Goal: Task Accomplishment & Management: Complete application form

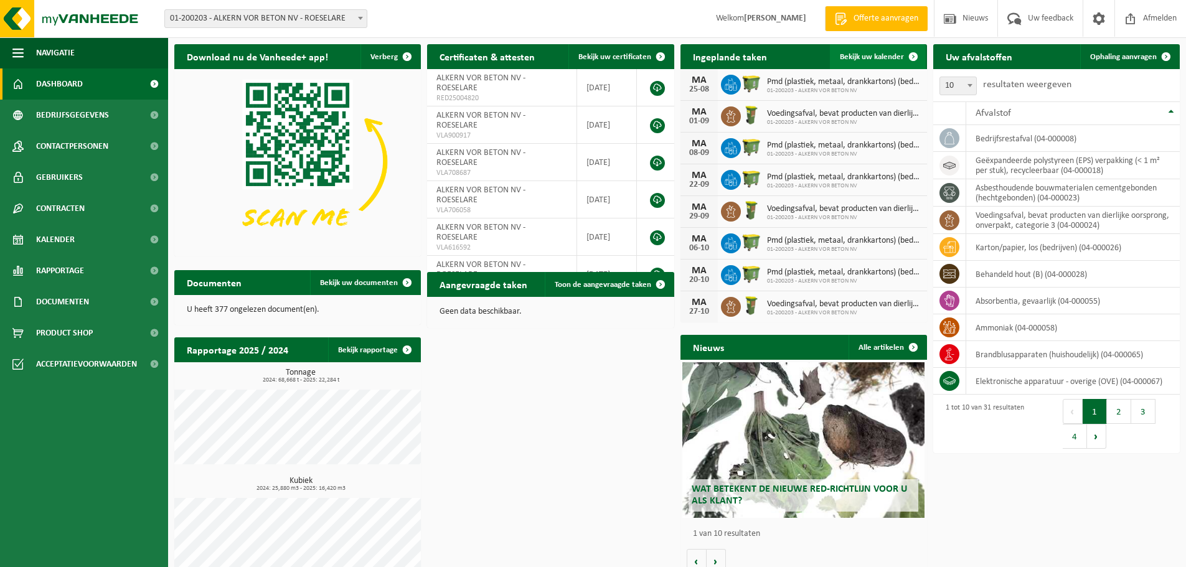
click at [866, 60] on span "Bekijk uw kalender" at bounding box center [872, 57] width 64 height 8
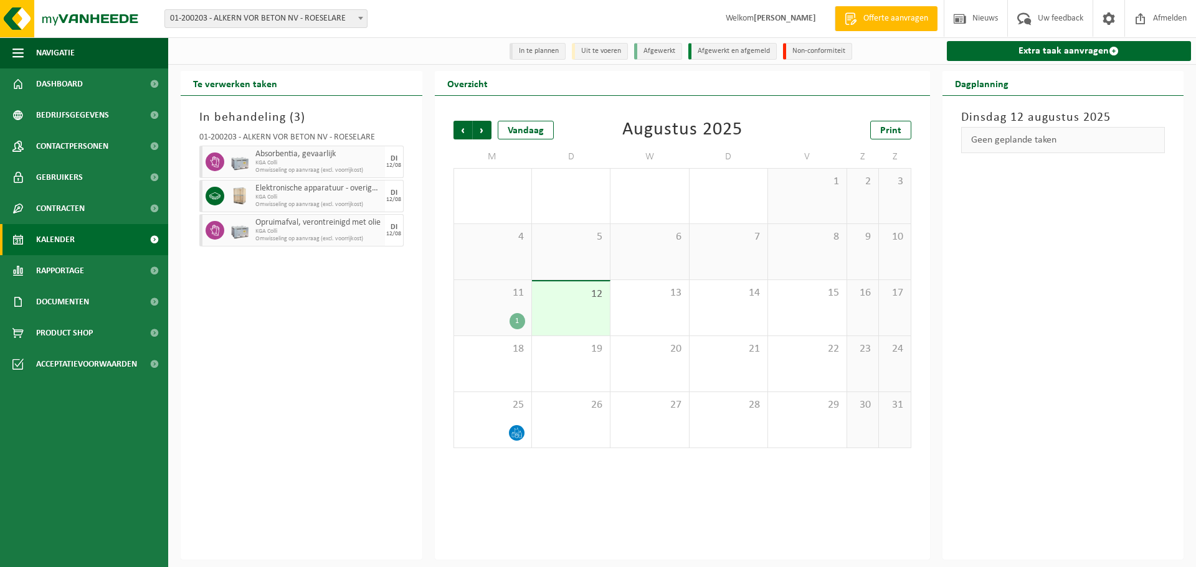
click at [519, 321] on div "1" at bounding box center [517, 321] width 16 height 16
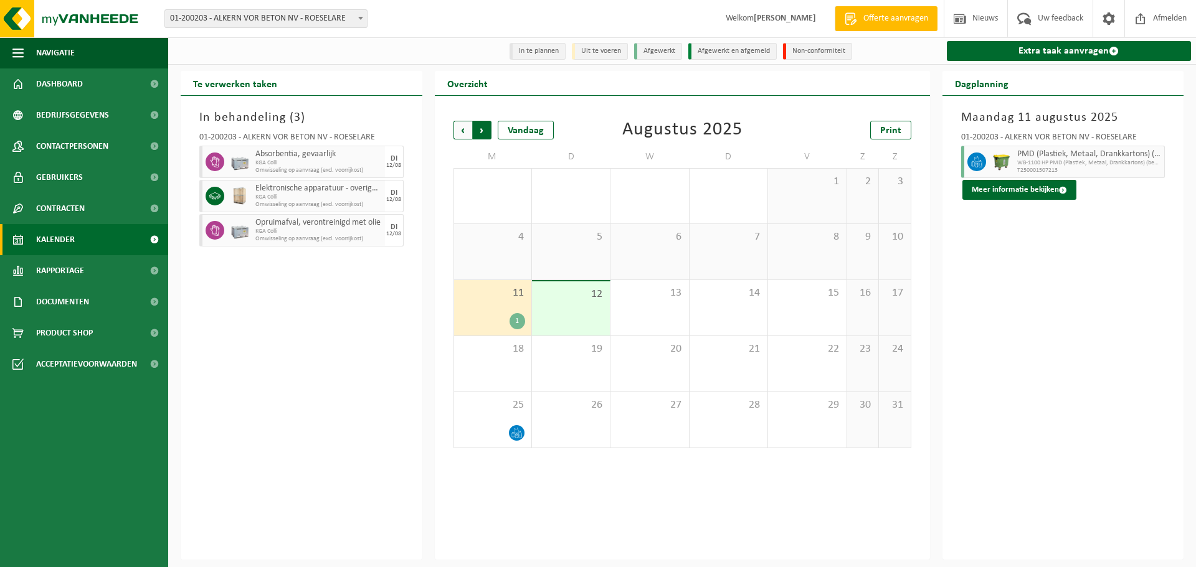
click at [466, 134] on span "Vorige" at bounding box center [462, 130] width 19 height 19
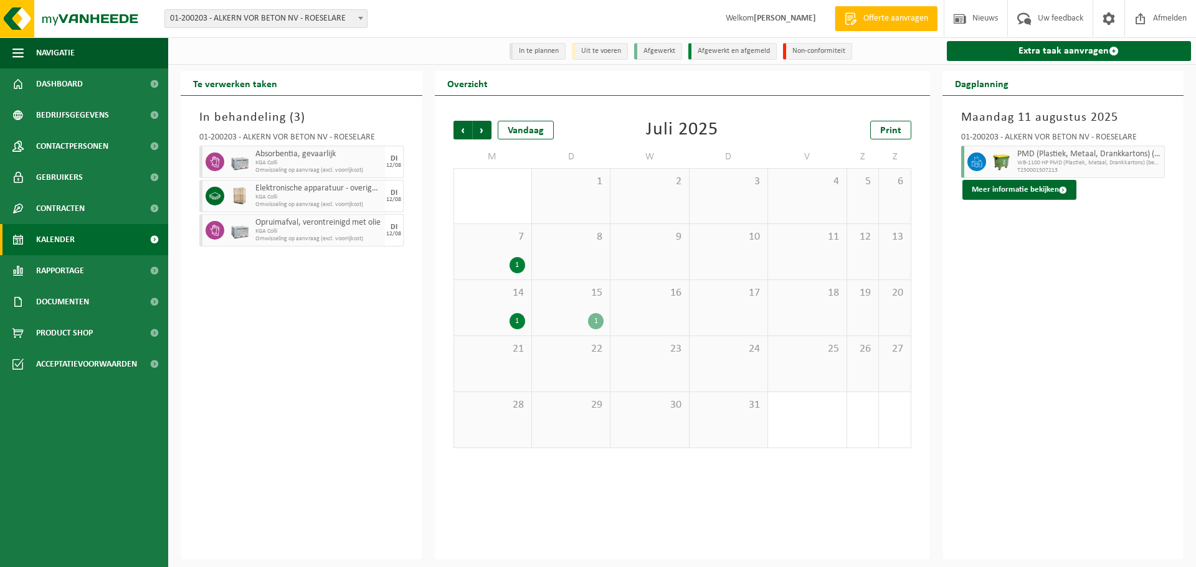
click at [519, 321] on div "1" at bounding box center [517, 321] width 16 height 16
click at [481, 130] on span "Volgende" at bounding box center [482, 130] width 19 height 19
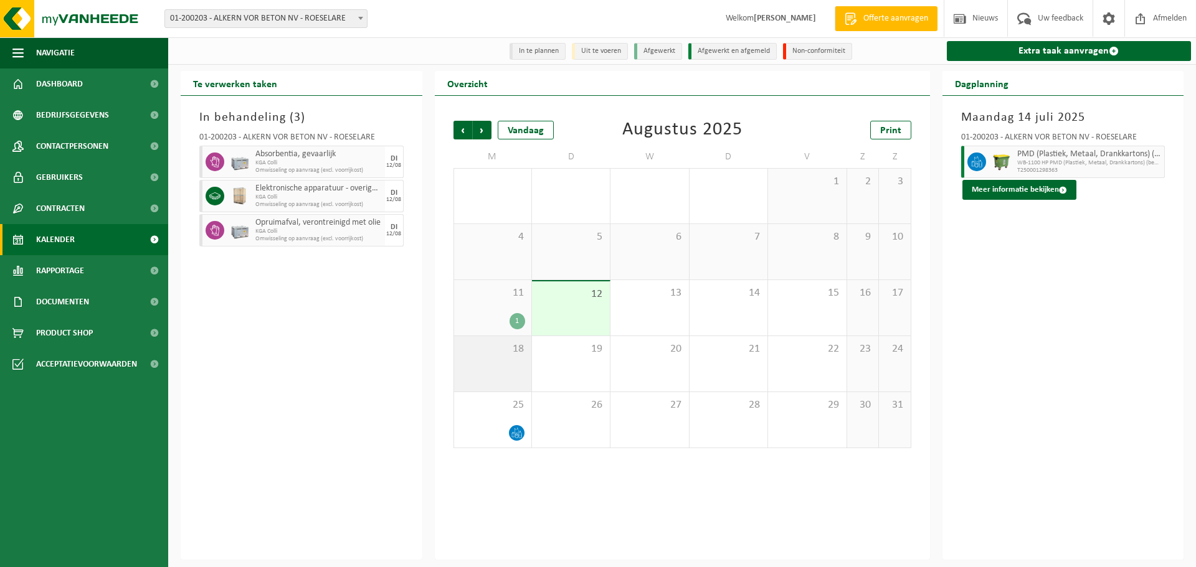
click at [499, 364] on div "18" at bounding box center [492, 363] width 77 height 55
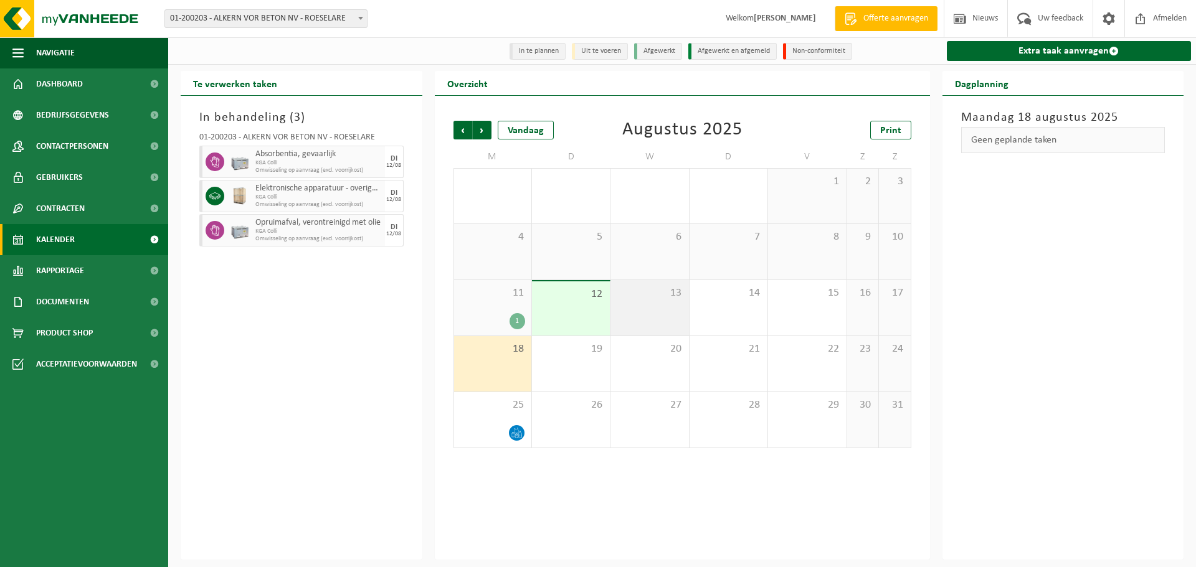
click at [642, 317] on div "13" at bounding box center [649, 307] width 78 height 55
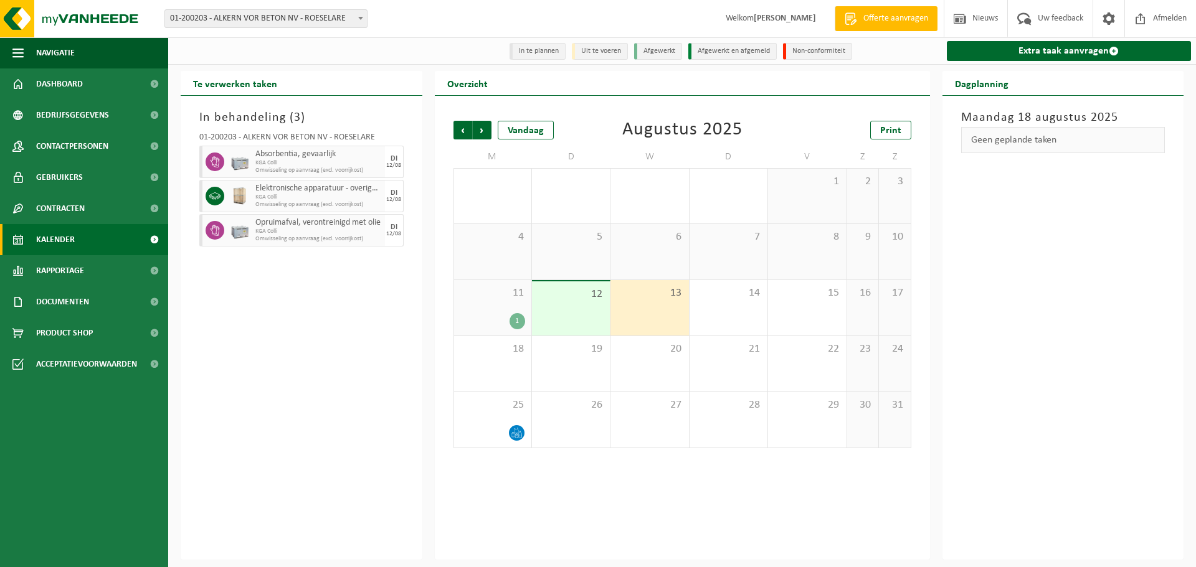
click at [586, 315] on div "12" at bounding box center [571, 309] width 78 height 54
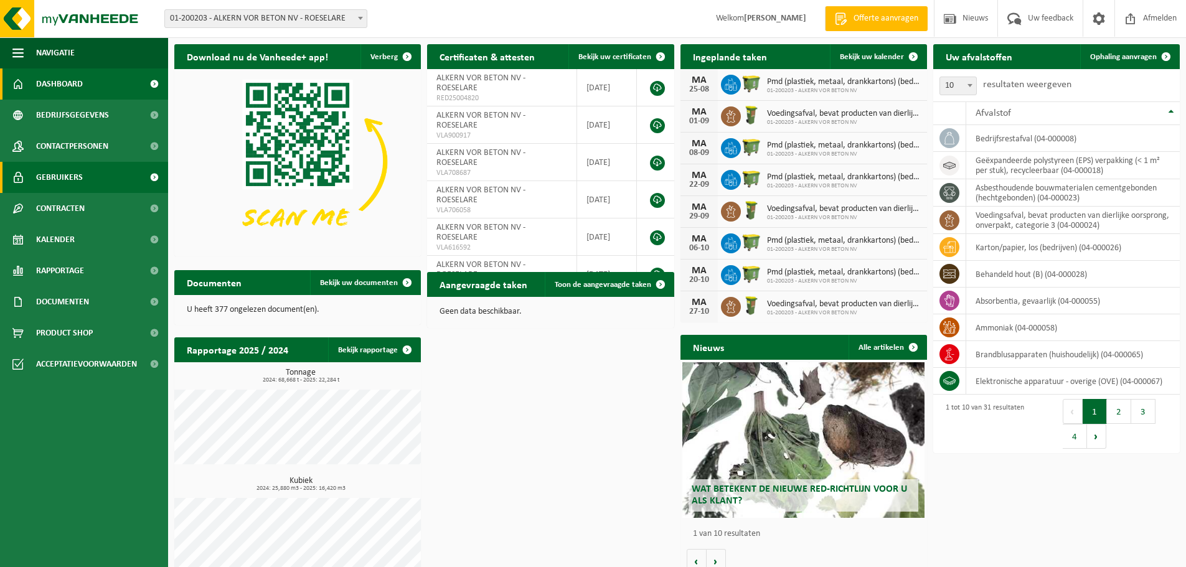
click at [53, 179] on span "Gebruikers" at bounding box center [59, 177] width 47 height 31
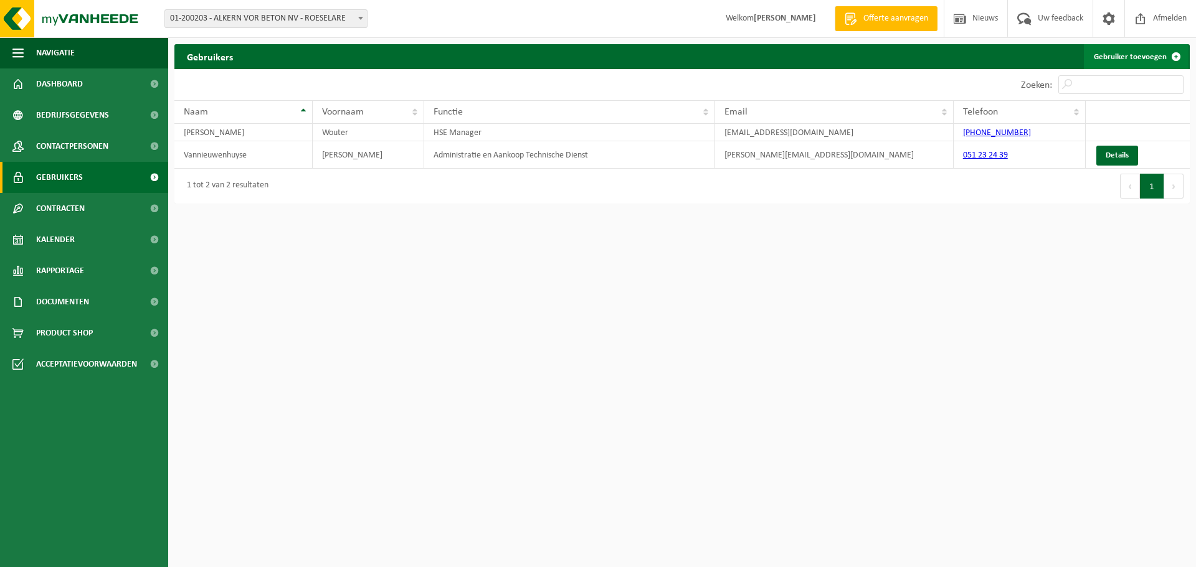
click at [1160, 58] on link "Gebruiker toevoegen" at bounding box center [1136, 56] width 105 height 25
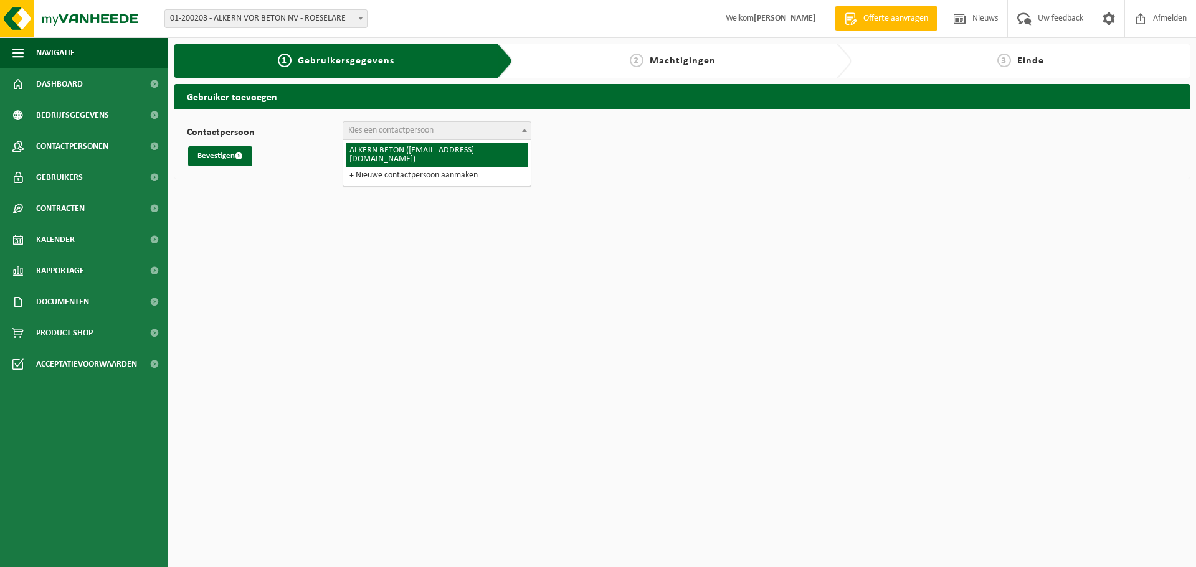
click at [461, 134] on span "Kies een contactpersoon" at bounding box center [436, 130] width 187 height 17
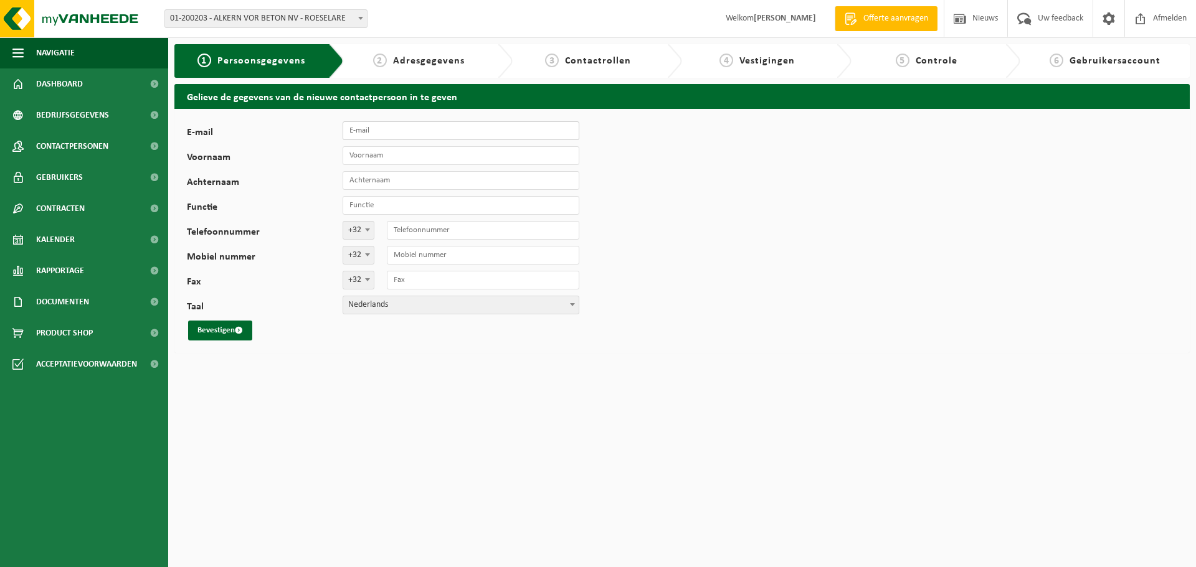
click at [395, 131] on input "E-mail" at bounding box center [461, 130] width 237 height 19
type input "[PERSON_NAME][EMAIL_ADDRESS][DOMAIN_NAME]"
click at [400, 155] on input "Voornaam" at bounding box center [461, 155] width 237 height 19
type input "Johan"
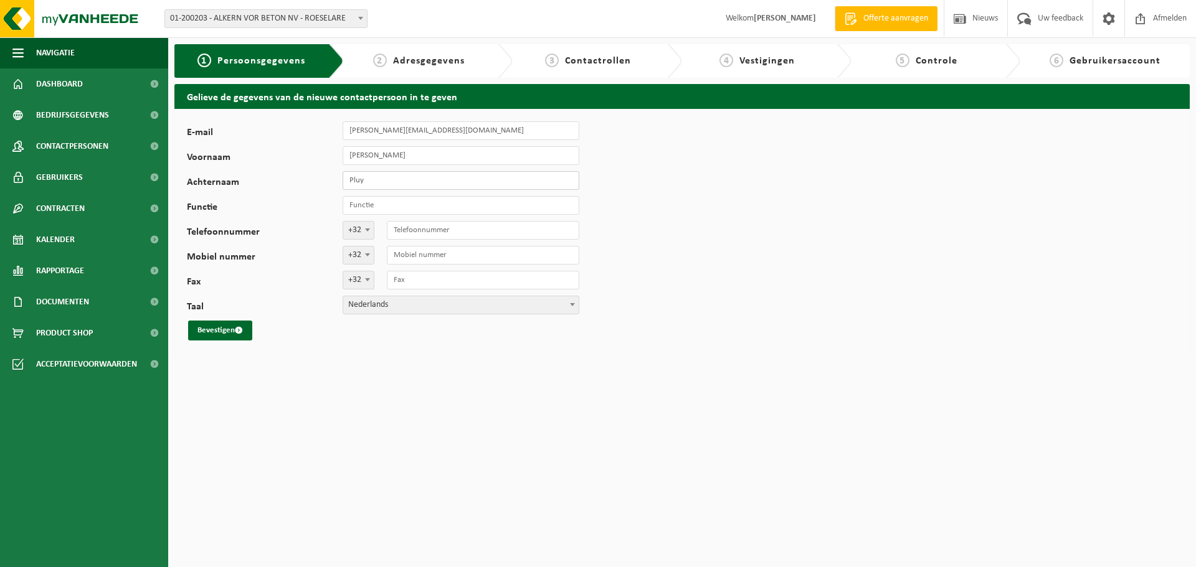
type input "Pluy"
type input "HSE Manager"
click at [430, 233] on input "Telefoonnummer" at bounding box center [483, 230] width 192 height 19
click at [229, 324] on button "Bevestigen" at bounding box center [220, 331] width 64 height 20
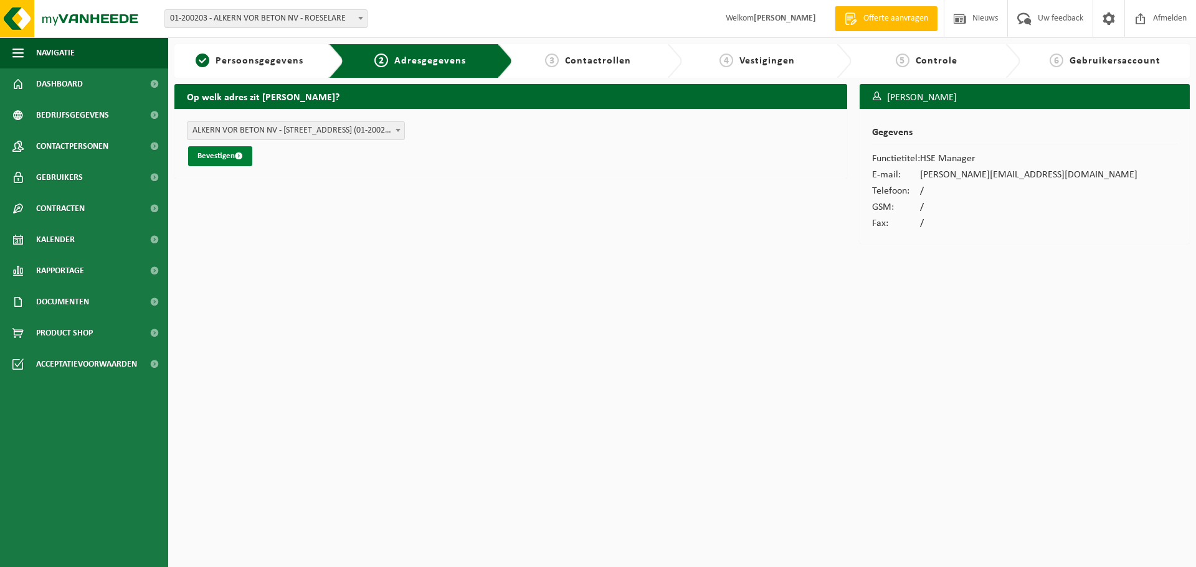
click at [223, 154] on button "Bevestigen" at bounding box center [220, 156] width 64 height 20
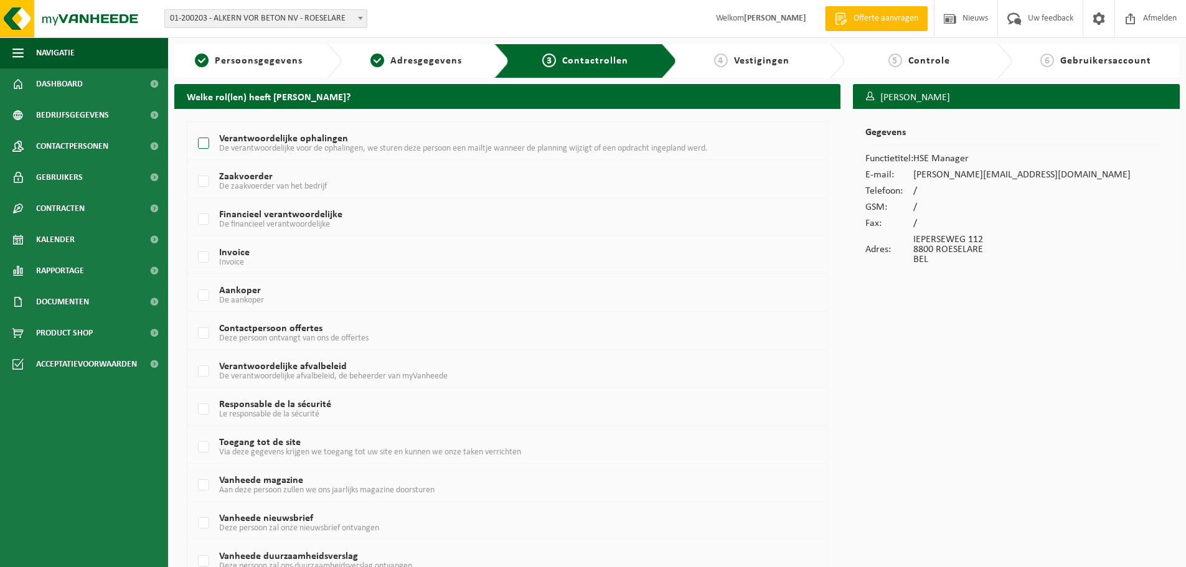
click at [202, 138] on label "Verantwoordelijke ophalingen De verantwoordelijke voor de ophalingen, we sturen…" at bounding box center [481, 144] width 571 height 19
click at [194, 128] on input "Verantwoordelijke ophalingen De verantwoordelijke voor de ophalingen, we sturen…" at bounding box center [193, 128] width 1 height 1
checkbox input "true"
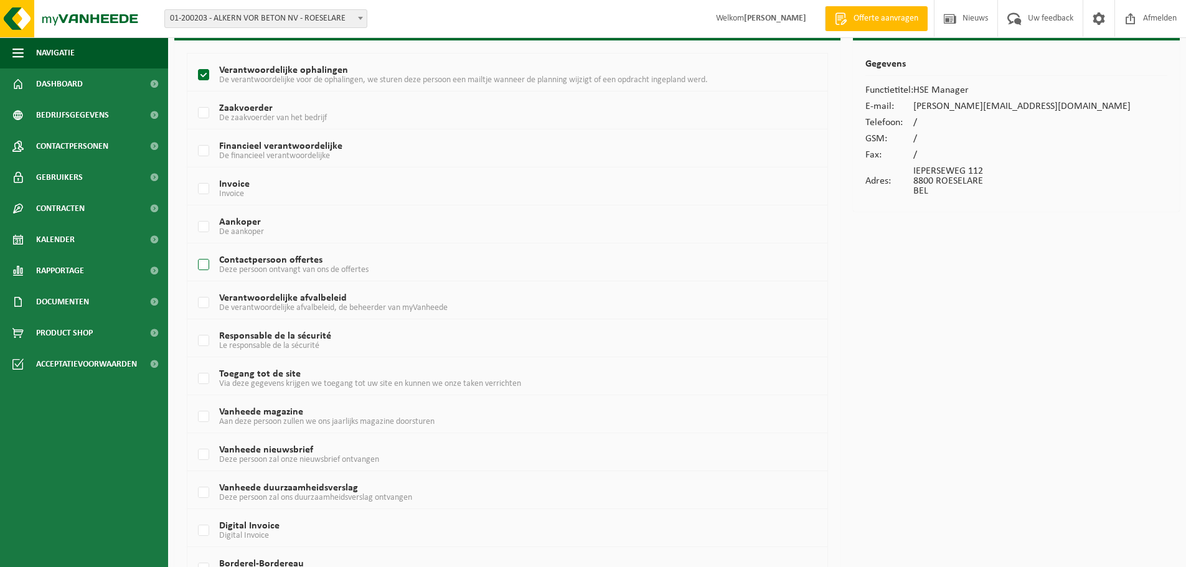
scroll to position [125, 0]
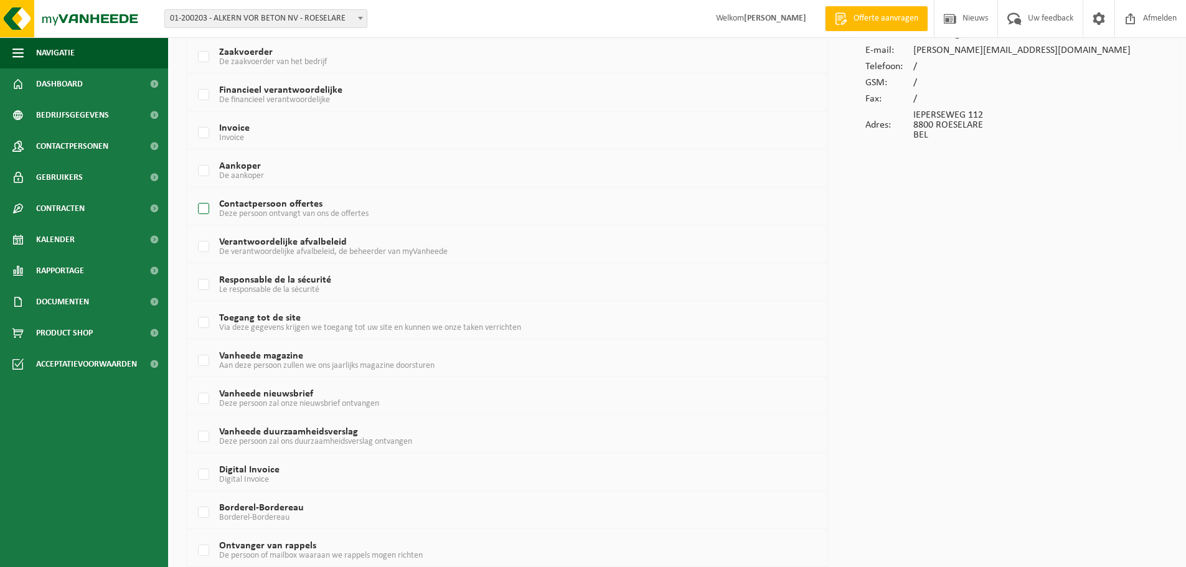
click at [204, 209] on label "Contactpersoon offertes Deze persoon ontvangt van ons de offertes" at bounding box center [481, 209] width 571 height 19
click at [194, 194] on input "Contactpersoon offertes Deze persoon ontvangt van ons de offertes" at bounding box center [193, 193] width 1 height 1
checkbox input "true"
click at [204, 242] on label "Verantwoordelijke afvalbeleid De verantwoordelijke afvalbeleid, de beheerder va…" at bounding box center [481, 247] width 571 height 19
click at [194, 232] on input "Verantwoordelijke afvalbeleid De verantwoordelijke afvalbeleid, de beheerder va…" at bounding box center [193, 231] width 1 height 1
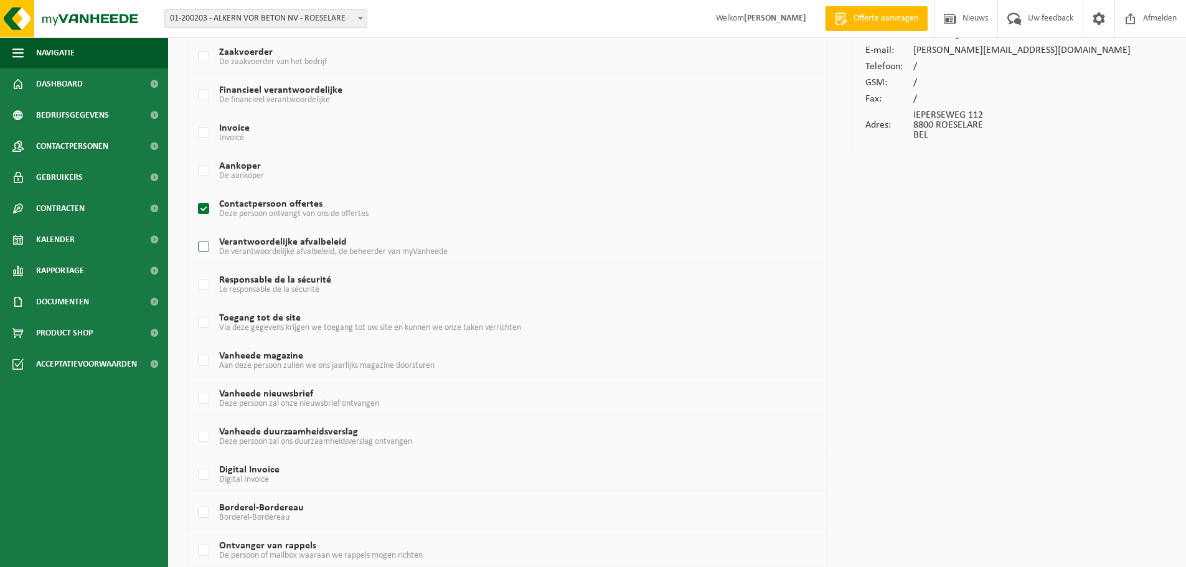
checkbox input "true"
click at [203, 288] on label "Responsable de la sécurité Le responsable de la sécurité" at bounding box center [481, 285] width 571 height 19
click at [194, 270] on input "Responsable de la sécurité Le responsable de la sécurité" at bounding box center [193, 269] width 1 height 1
checkbox input "true"
click at [201, 321] on label "Toegang tot de site Via deze gegevens krijgen we toegang tot uw site en kunnen …" at bounding box center [481, 323] width 571 height 19
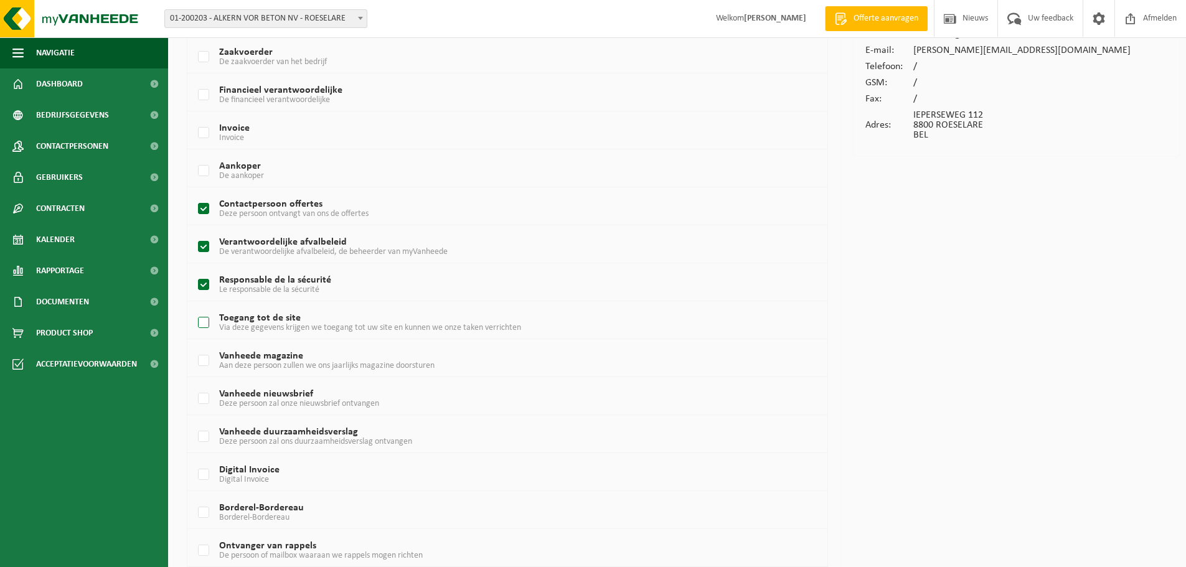
click at [194, 308] on input "Toegang tot de site Via deze gegevens krijgen we toegang tot uw site en kunnen …" at bounding box center [193, 307] width 1 height 1
checkbox input "true"
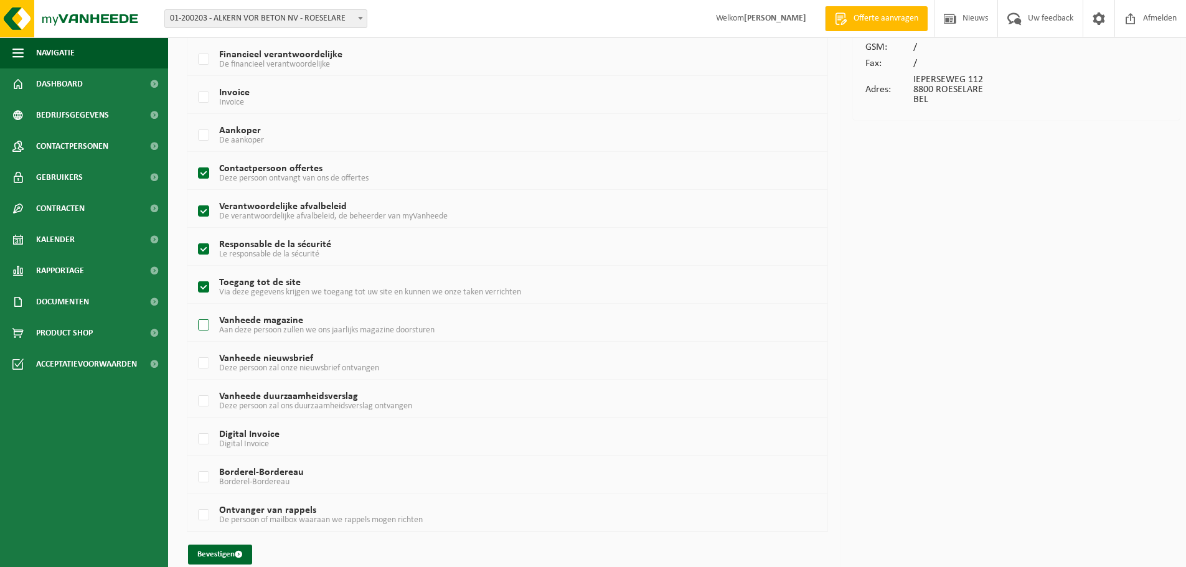
scroll to position [176, 0]
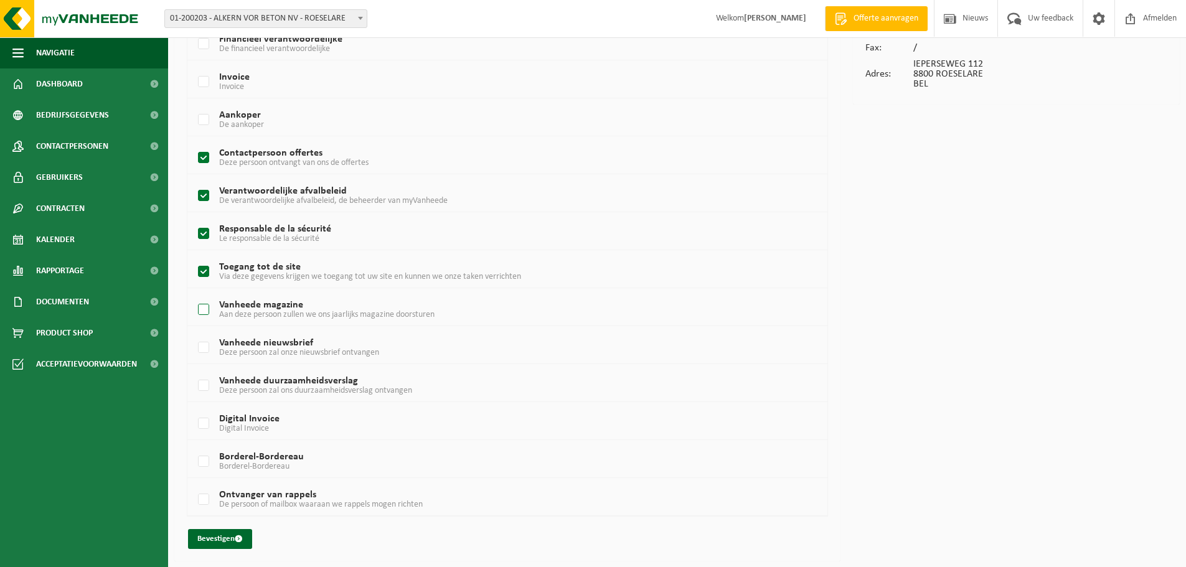
click at [204, 309] on label "Vanheede magazine Aan deze persoon zullen we ons jaarlijks magazine doorsturen" at bounding box center [481, 310] width 571 height 19
click at [194, 295] on input "Vanheede magazine Aan deze persoon zullen we ons jaarlijks magazine doorsturen" at bounding box center [193, 294] width 1 height 1
checkbox input "true"
click at [200, 347] on label "Vanheede nieuwsbrief Deze persoon zal onze nieuwsbrief ontvangen" at bounding box center [481, 348] width 571 height 19
click at [194, 333] on input "Vanheede nieuwsbrief Deze persoon zal onze nieuwsbrief ontvangen" at bounding box center [193, 332] width 1 height 1
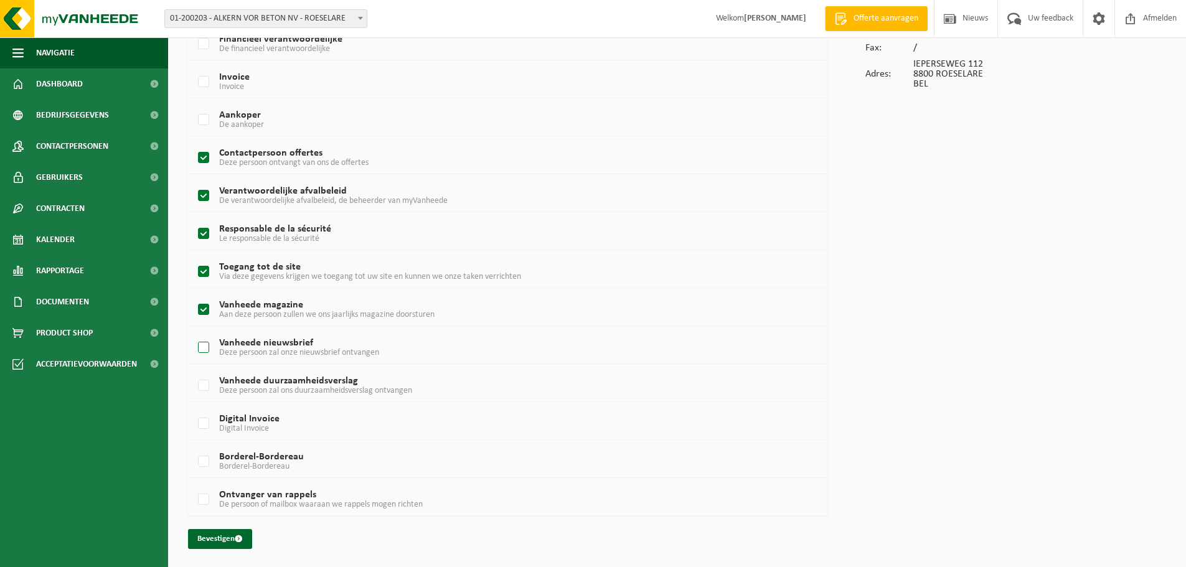
checkbox input "true"
click at [199, 385] on label "Vanheede duurzaamheidsverslag Deze persoon zal ons duurzaamheidsverslag ontvang…" at bounding box center [481, 386] width 571 height 19
click at [194, 371] on input "Vanheede duurzaamheidsverslag Deze persoon zal ons duurzaamheidsverslag ontvang…" at bounding box center [193, 370] width 1 height 1
checkbox input "true"
click at [216, 538] on button "Bevestigen" at bounding box center [220, 539] width 64 height 20
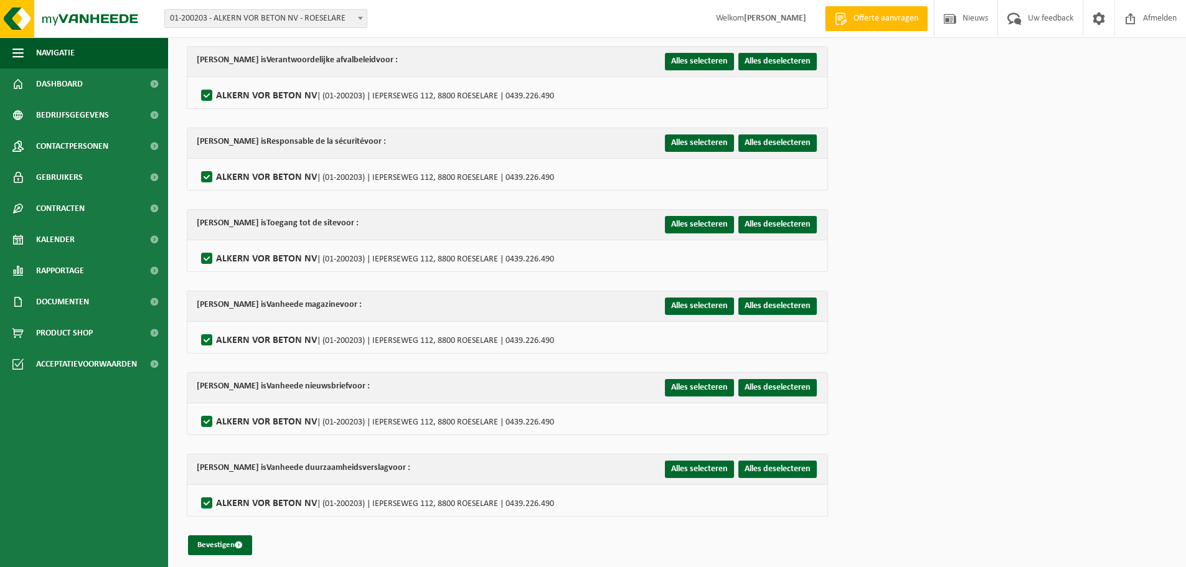
scroll to position [240, 0]
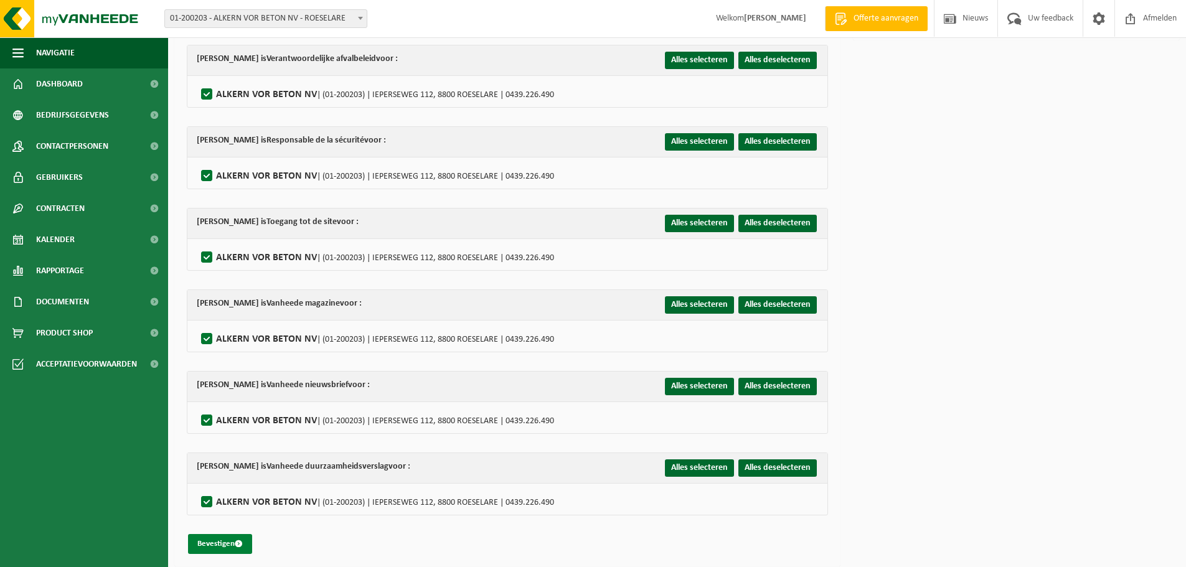
click at [212, 538] on button "Bevestigen" at bounding box center [220, 544] width 64 height 20
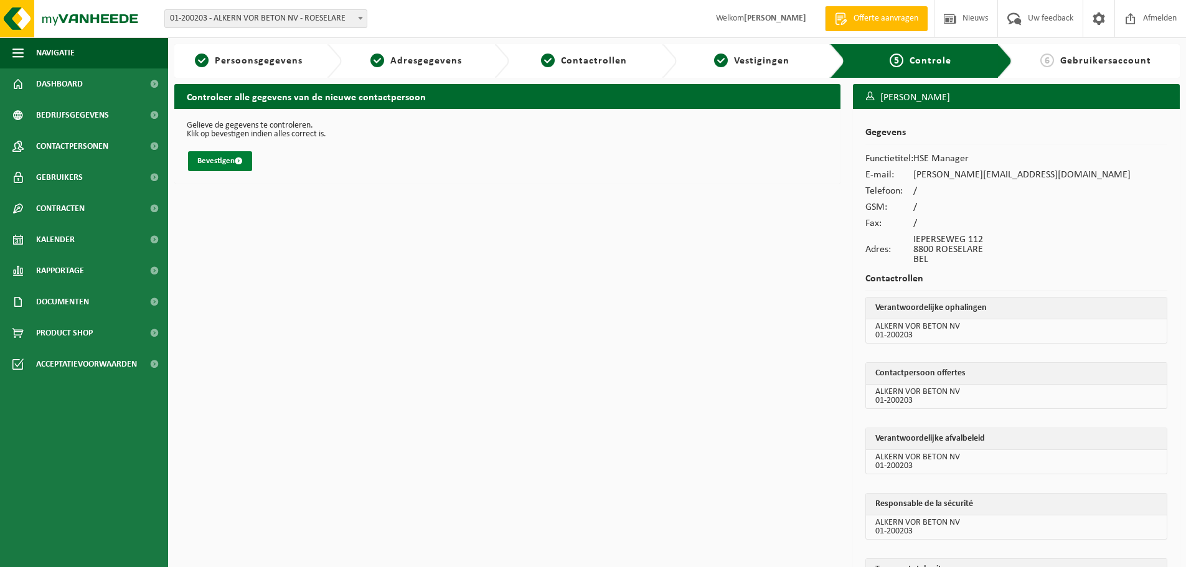
click at [217, 163] on button "Bevestigen" at bounding box center [220, 161] width 64 height 20
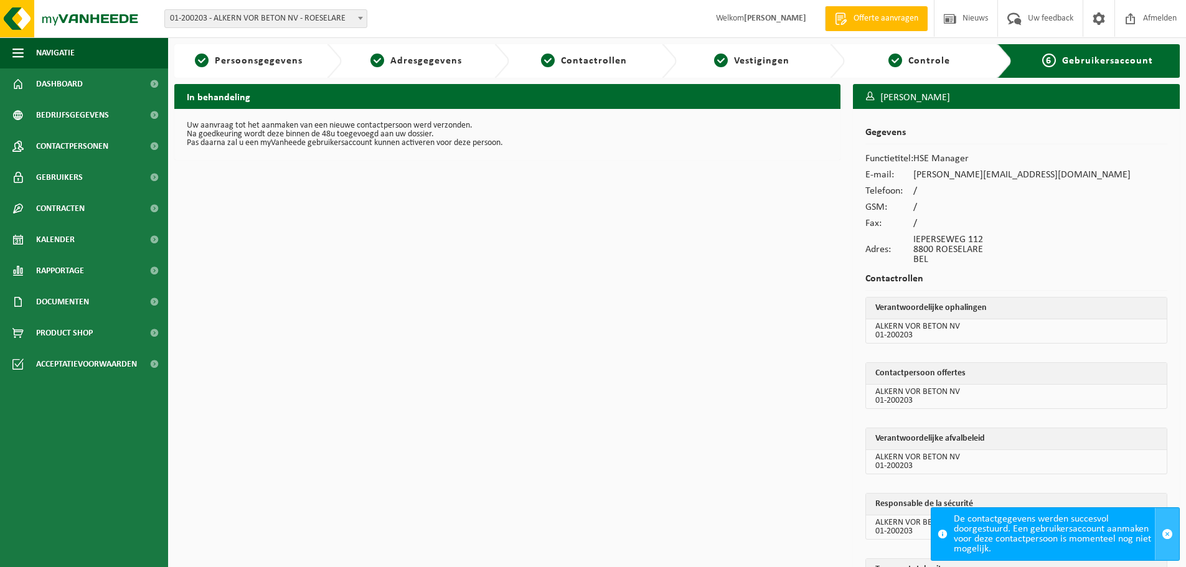
click at [1168, 534] on span "button" at bounding box center [1167, 534] width 11 height 11
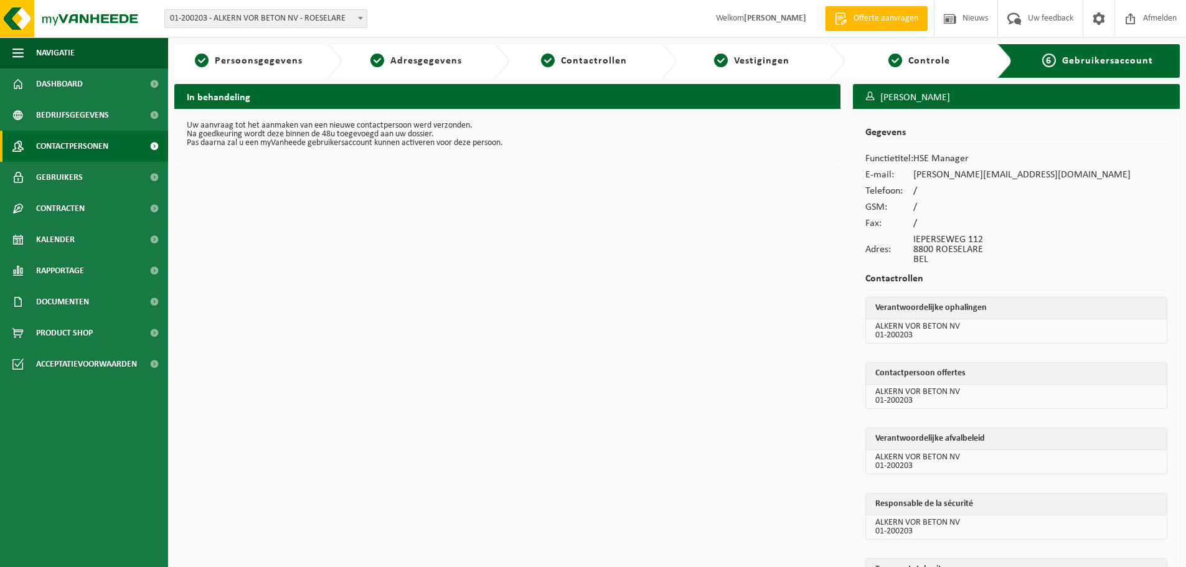
click at [74, 146] on span "Contactpersonen" at bounding box center [72, 146] width 72 height 31
